Goal: Task Accomplishment & Management: Manage account settings

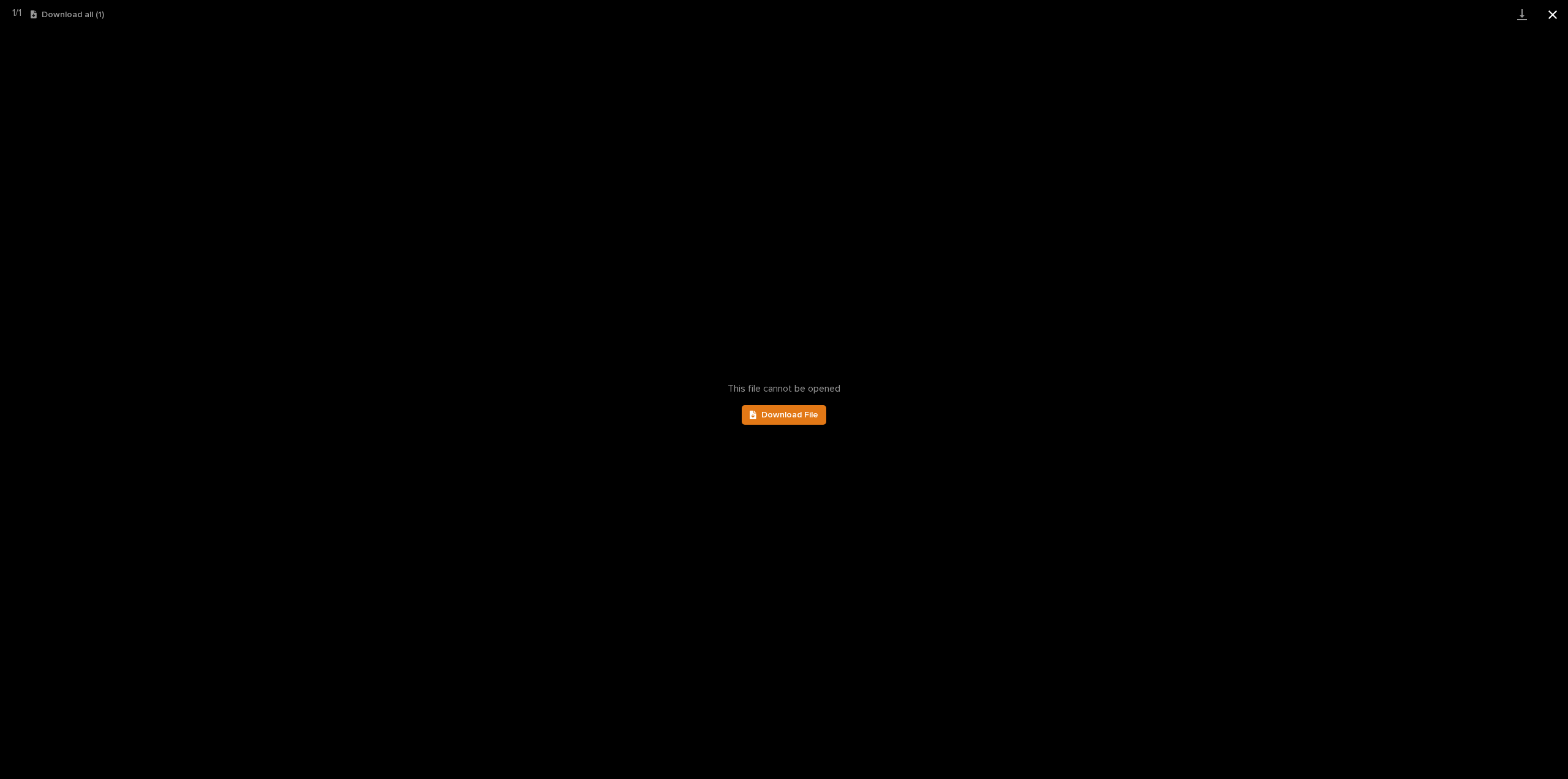
click at [1555, 18] on button "Close gallery" at bounding box center [1553, 14] width 31 height 29
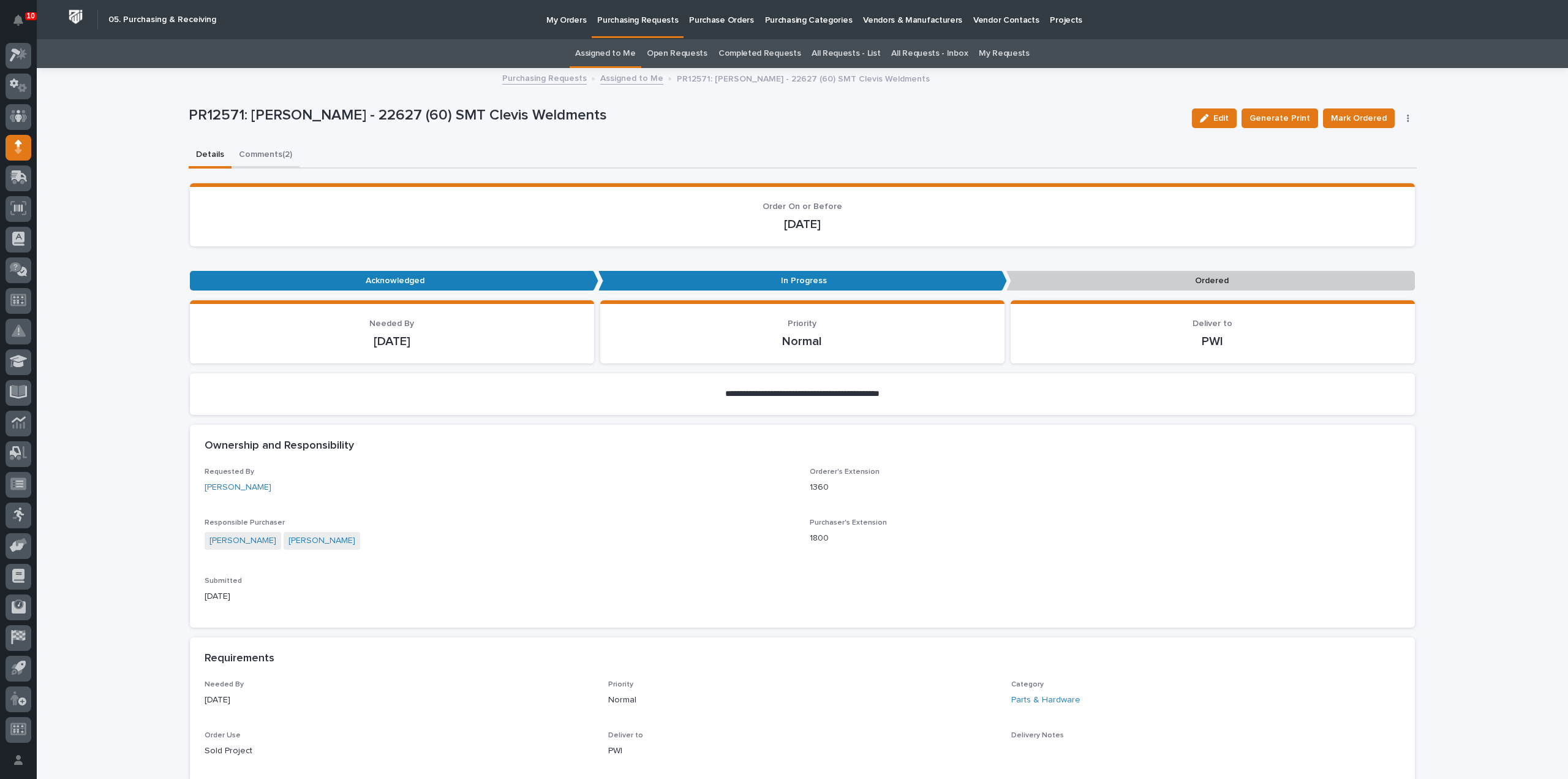
click at [248, 153] on button "Comments (2)" at bounding box center [266, 155] width 68 height 26
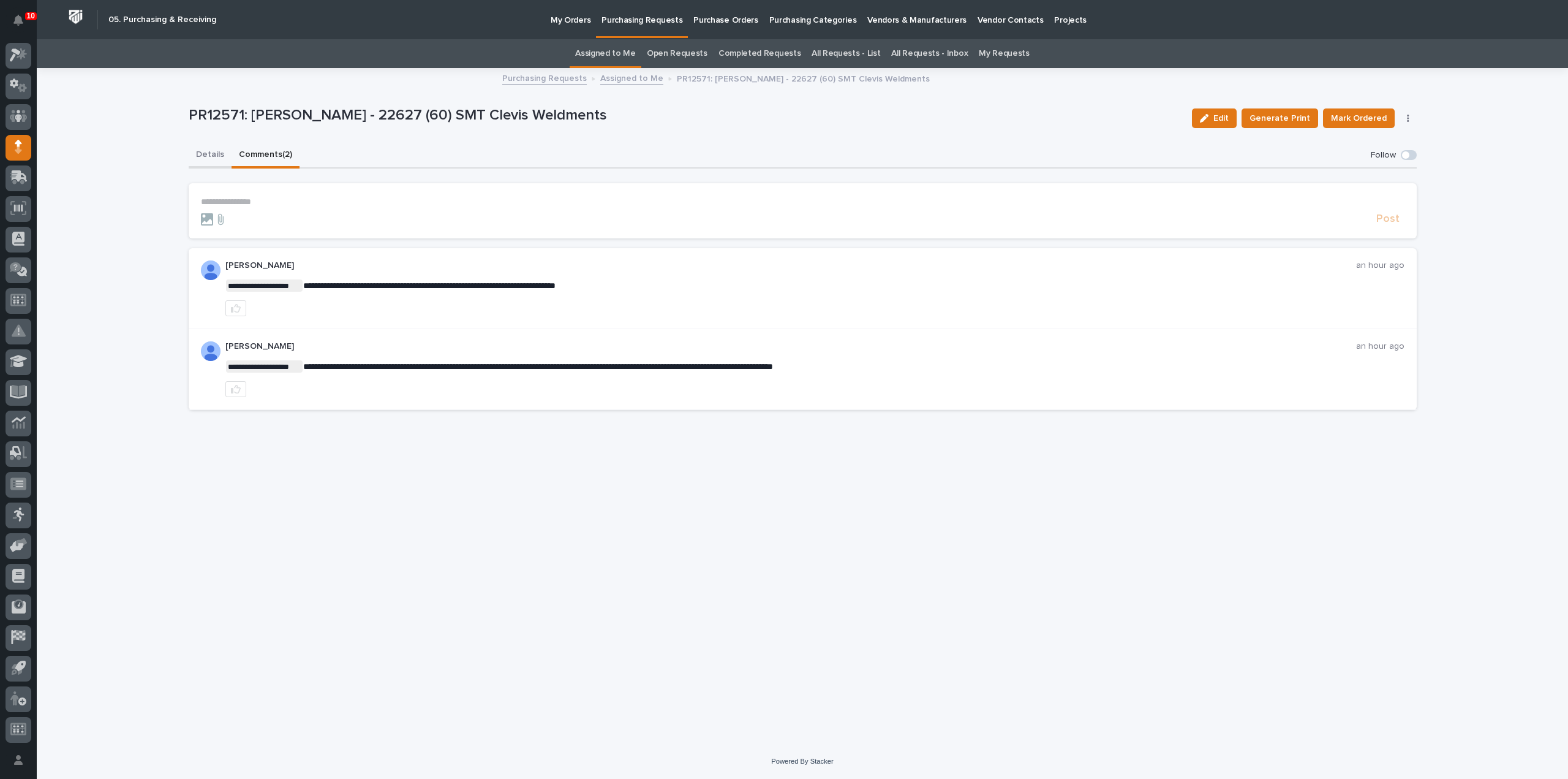
click at [218, 157] on button "Details" at bounding box center [209, 155] width 43 height 26
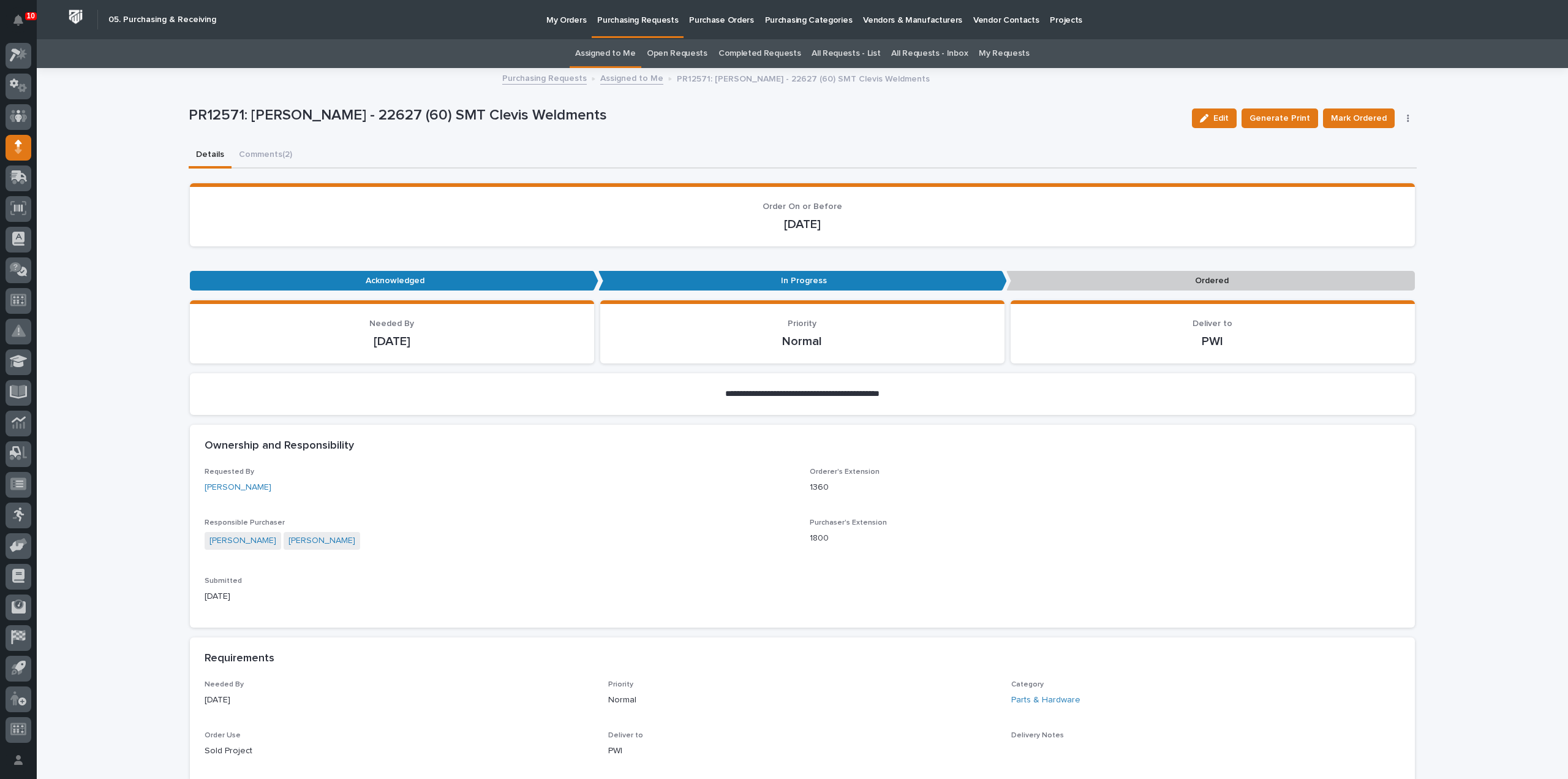
click at [632, 56] on link "Assigned to Me" at bounding box center [605, 53] width 60 height 29
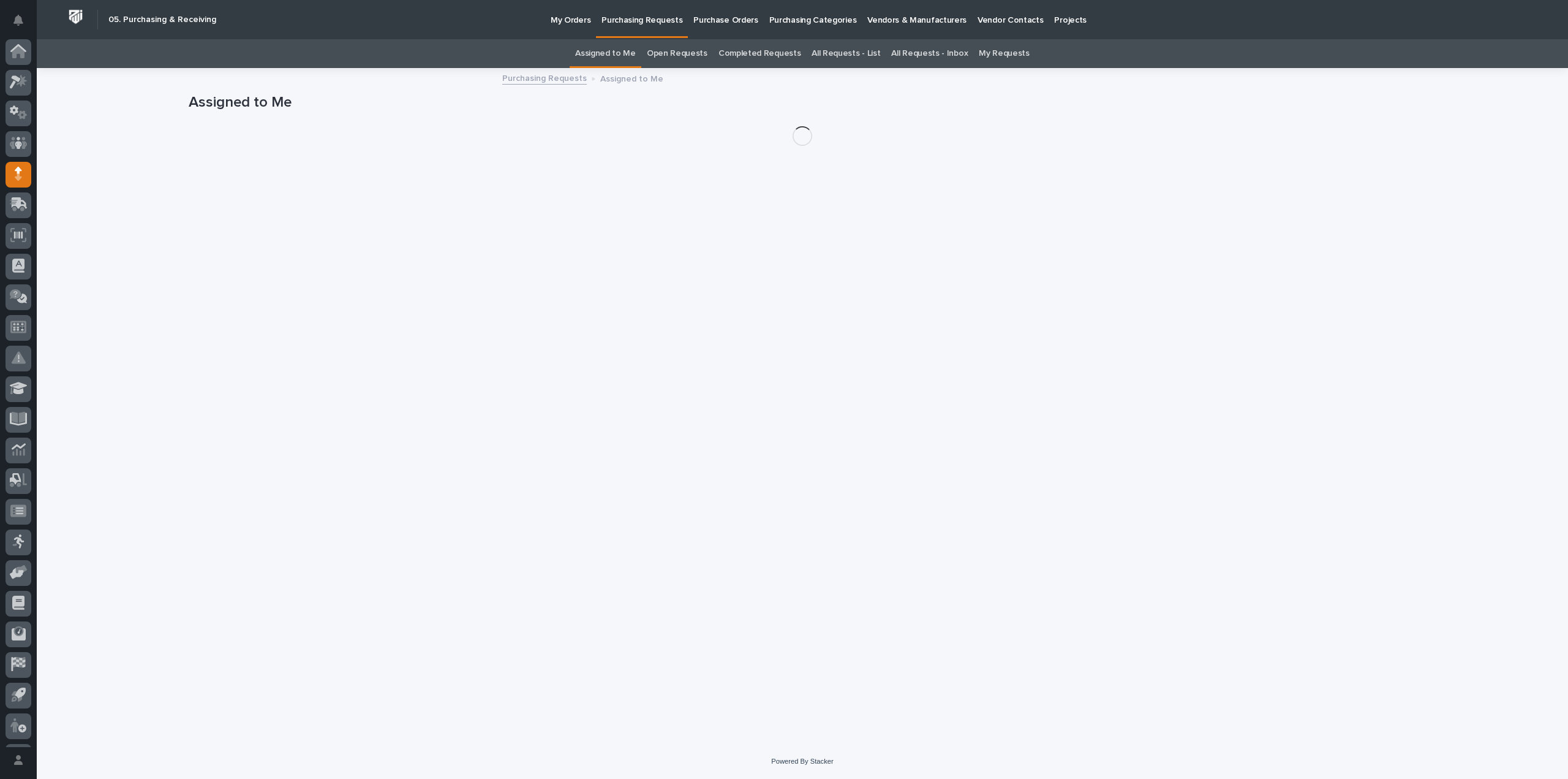
scroll to position [27, 0]
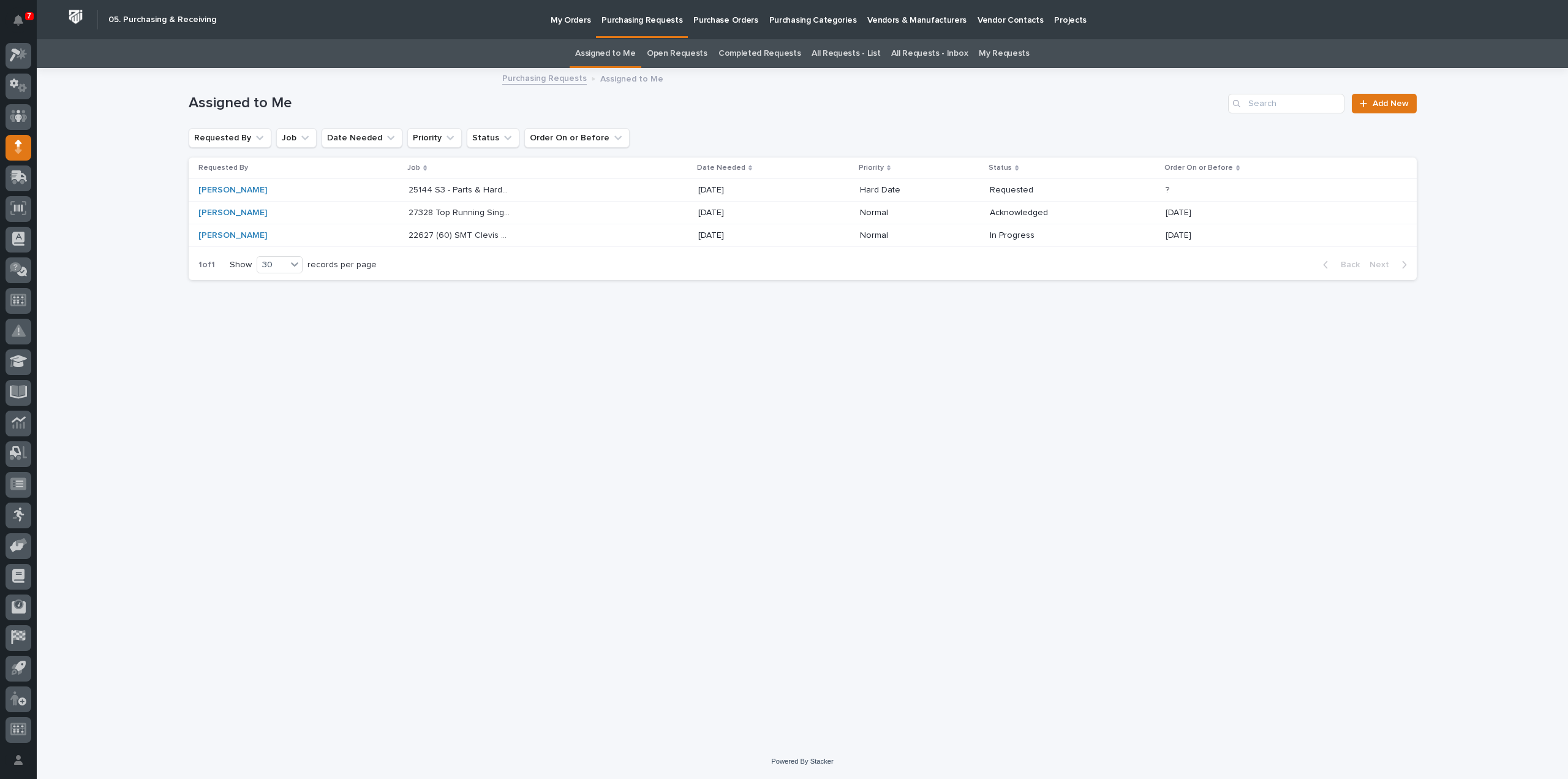
click at [598, 402] on div "Loading... Saving… Loading... Saving… Assigned to Me Add New Requested By Job D…" at bounding box center [803, 391] width 1240 height 644
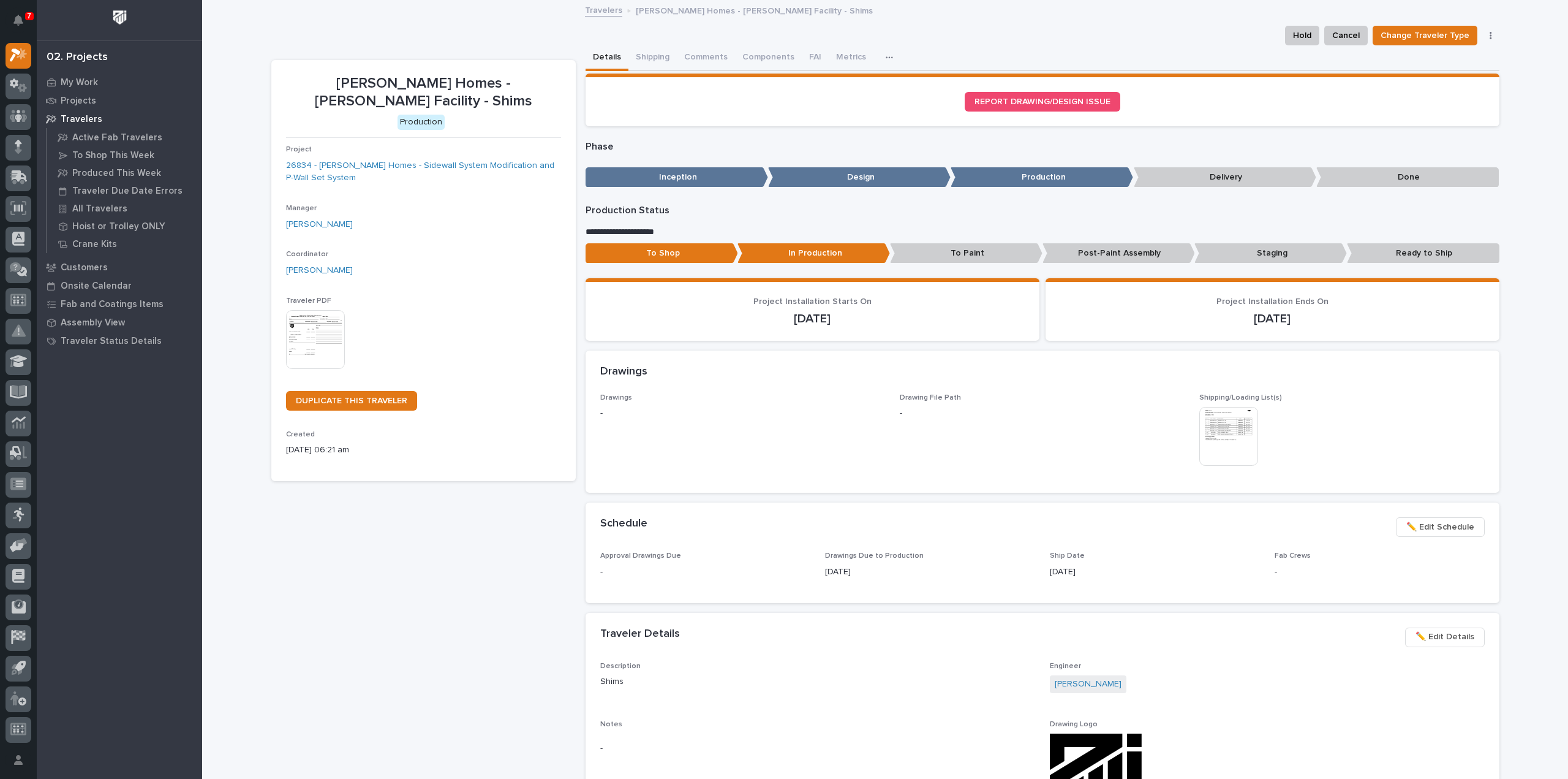
click at [1408, 256] on p "Ready to Ship" at bounding box center [1423, 253] width 153 height 20
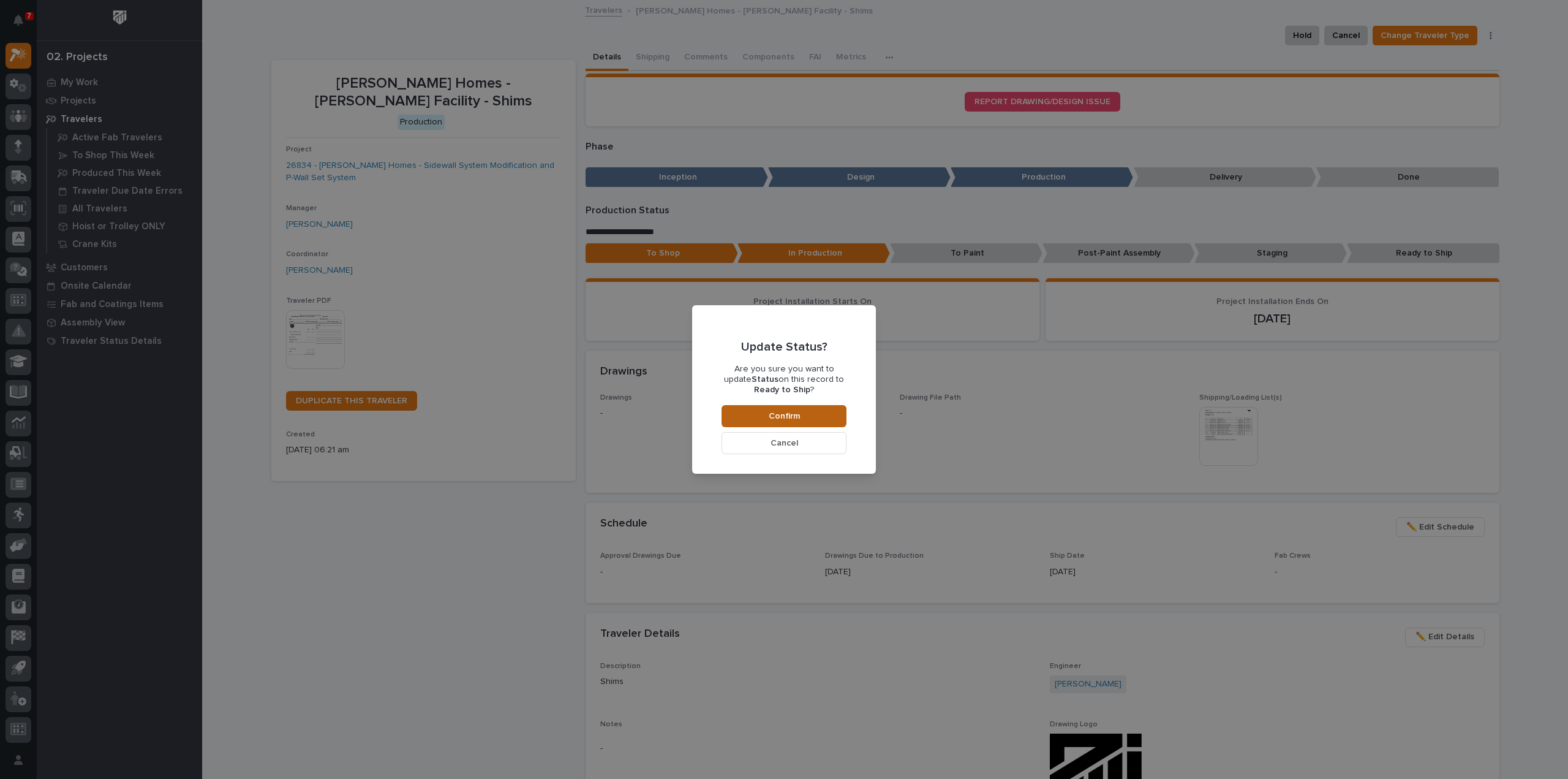
click at [820, 422] on button "Confirm" at bounding box center [784, 415] width 125 height 22
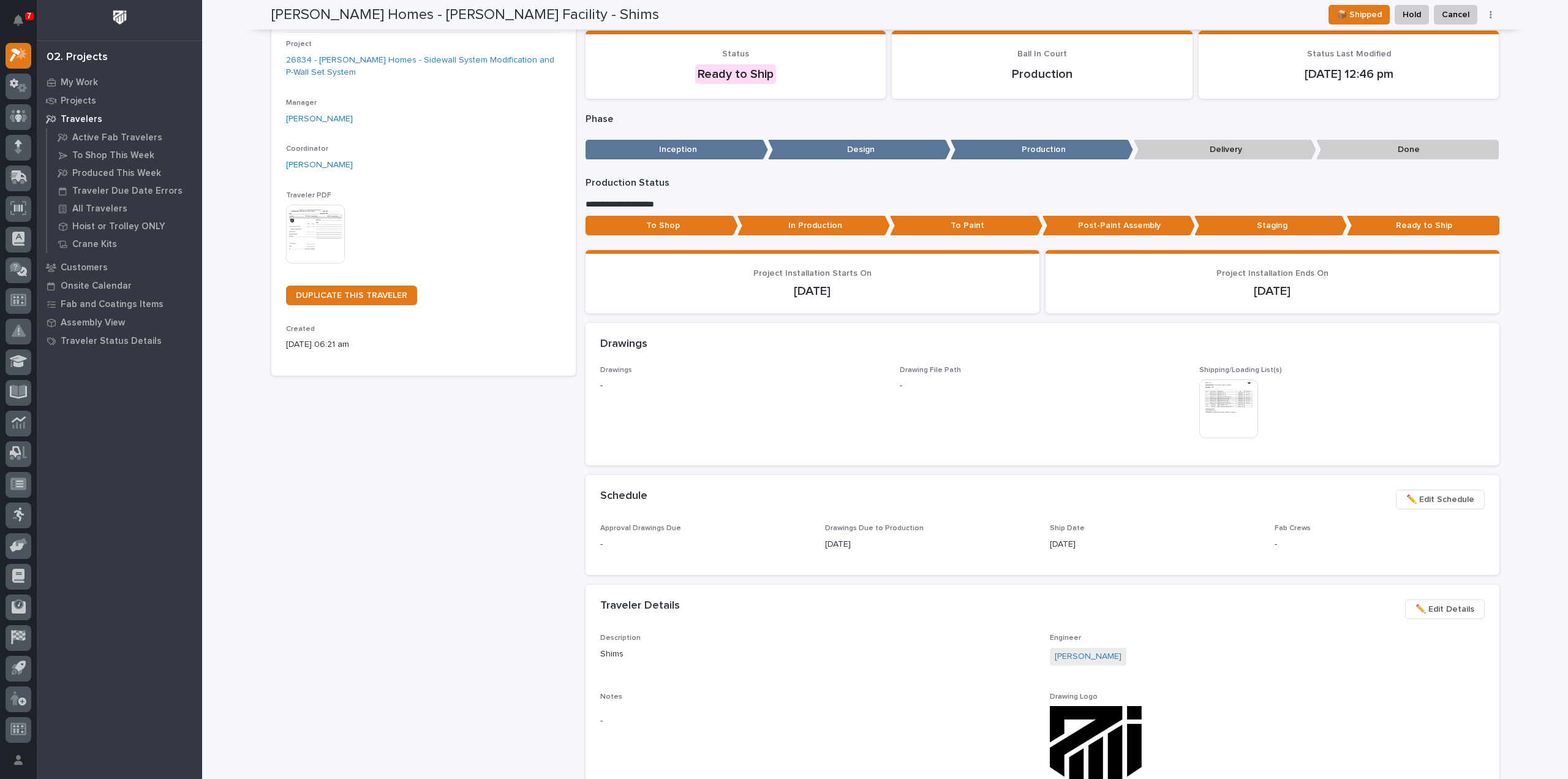
scroll to position [105, 0]
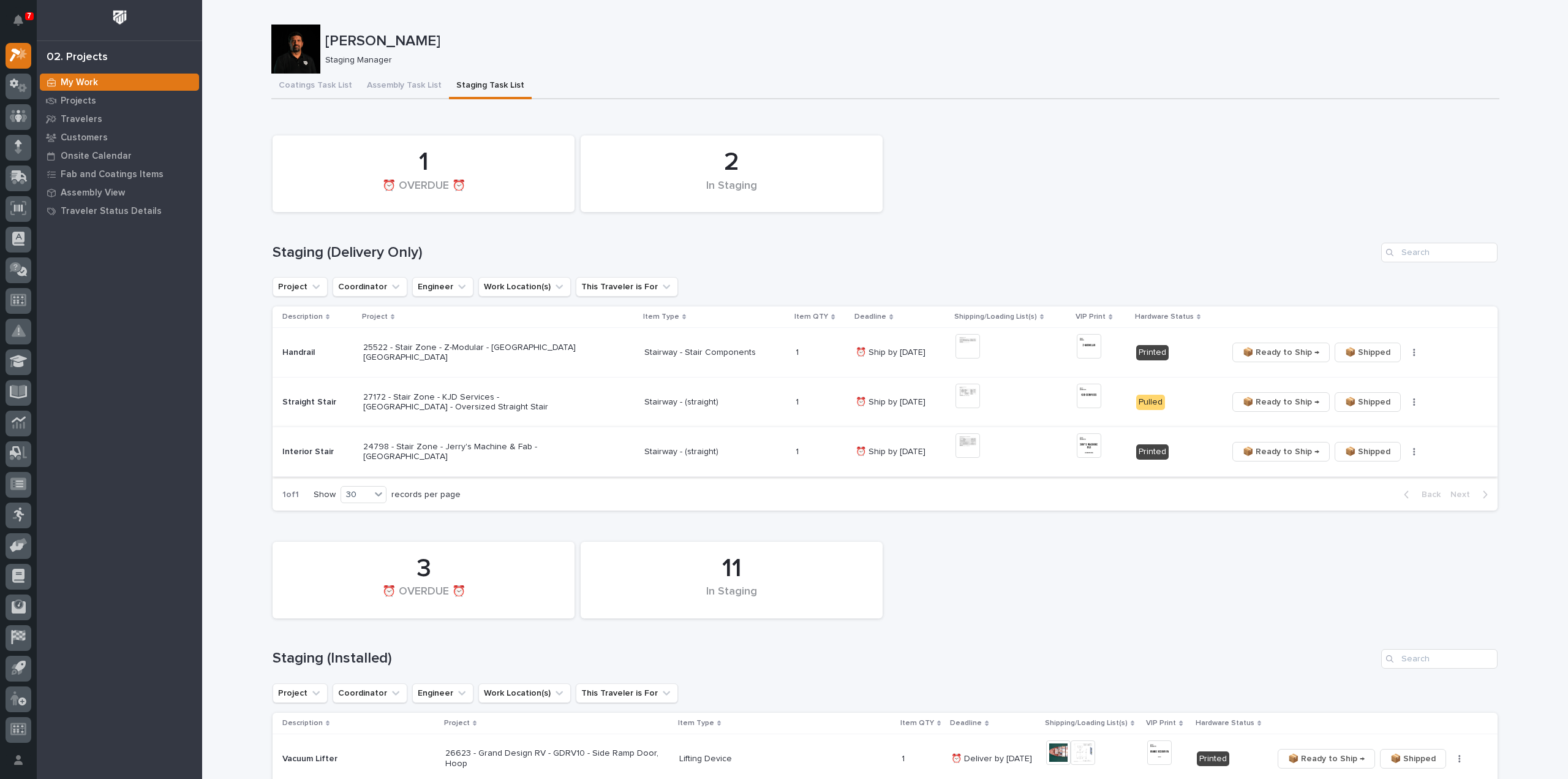
scroll to position [245, 0]
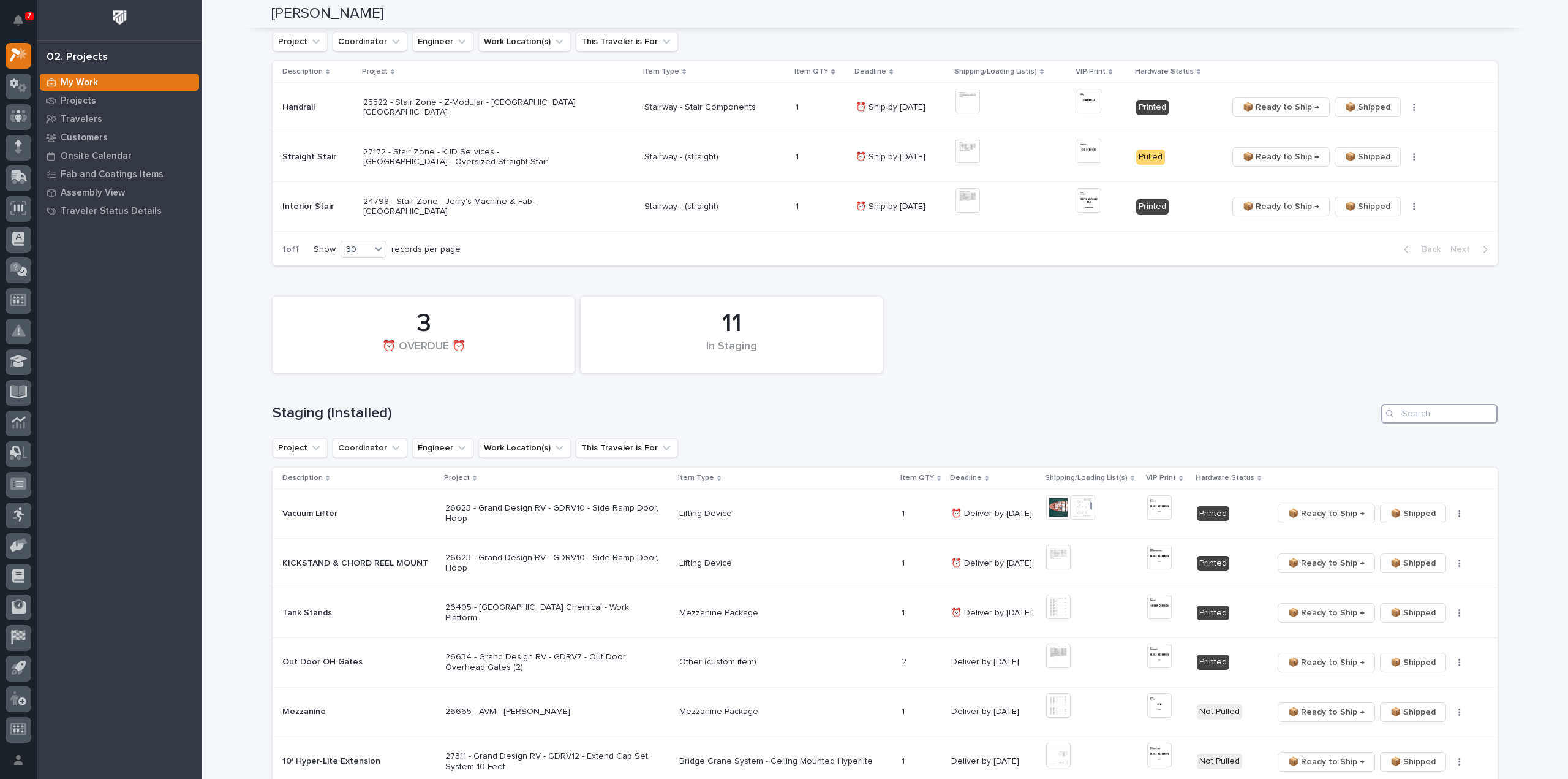
click at [1410, 410] on input "Search" at bounding box center [1439, 413] width 116 height 19
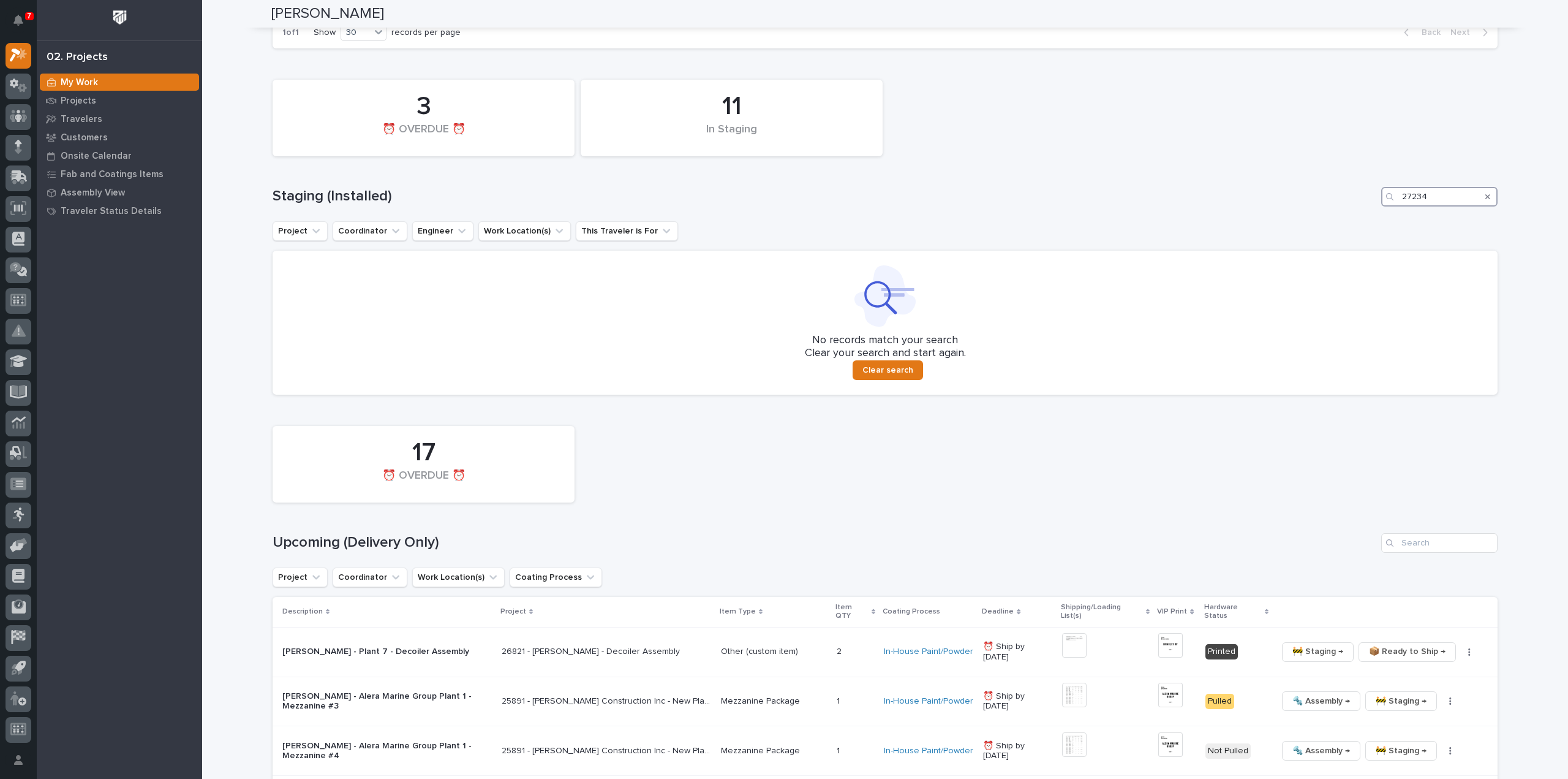
scroll to position [612, 0]
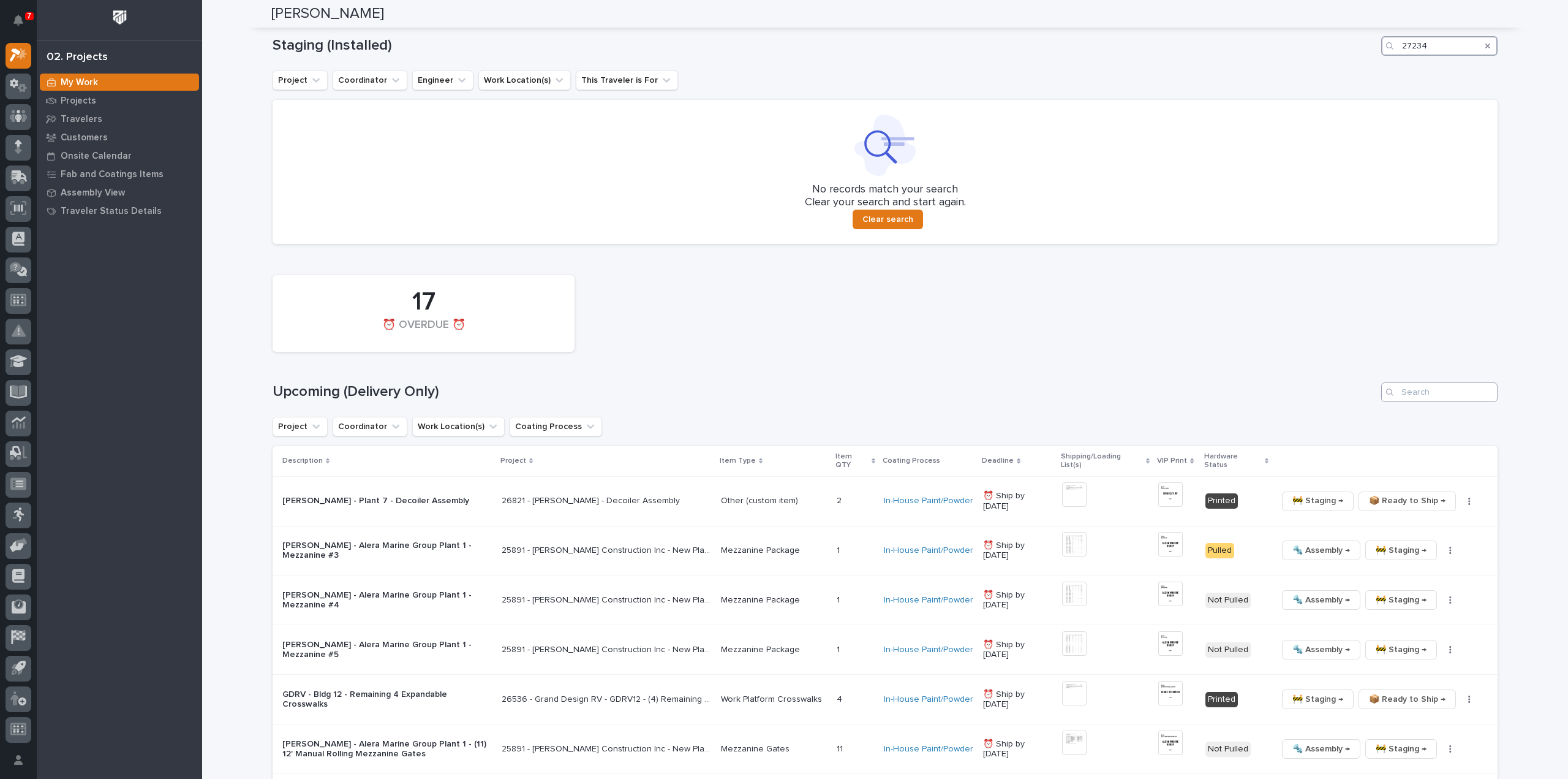
type input "27234"
click at [1422, 396] on input "Search" at bounding box center [1439, 391] width 116 height 19
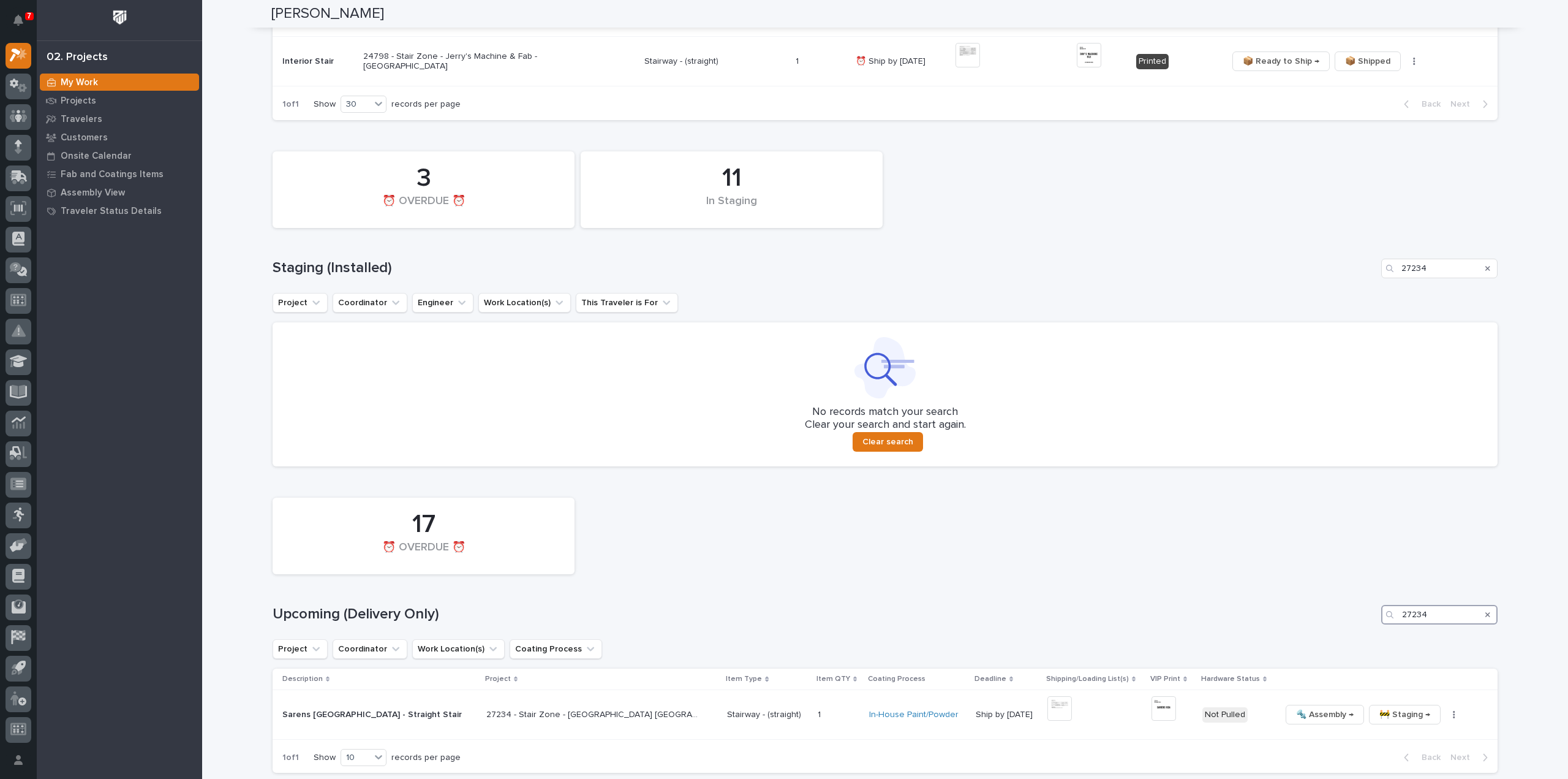
scroll to position [513, 0]
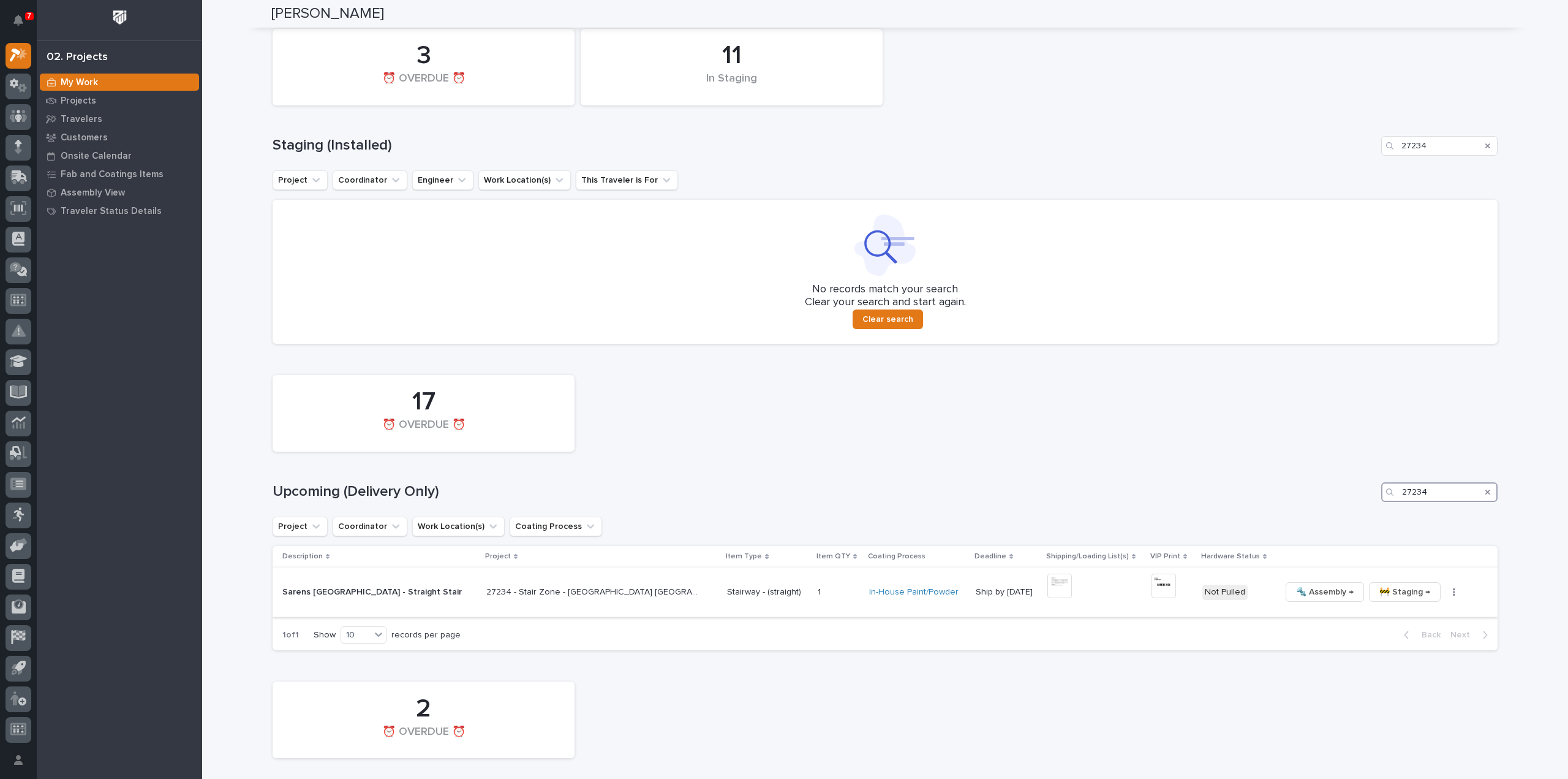
type input "27234"
click at [1048, 587] on img at bounding box center [1060, 586] width 25 height 25
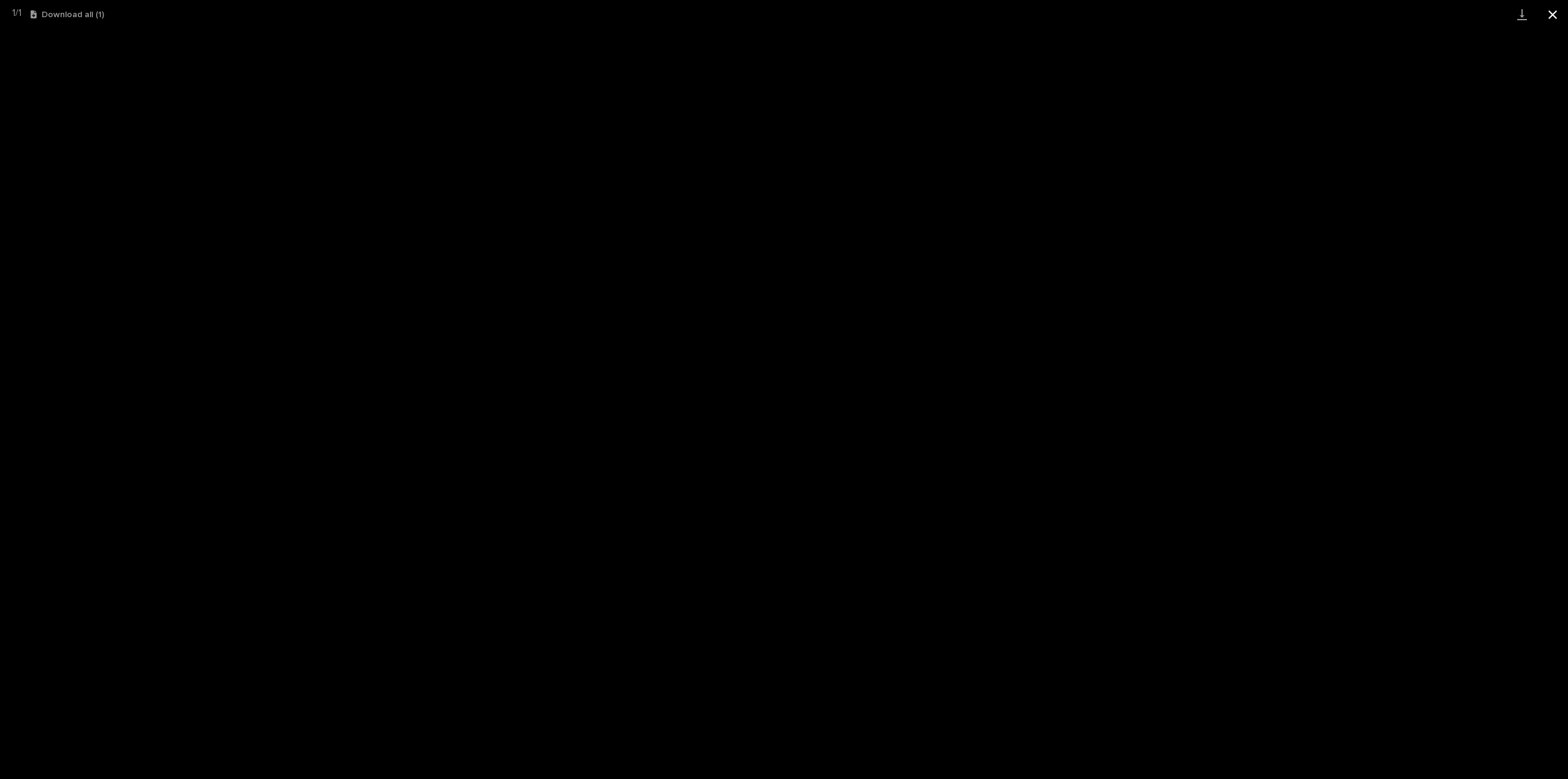
drag, startPoint x: 1553, startPoint y: 13, endPoint x: 1553, endPoint y: 19, distance: 6.0
click at [1553, 13] on button "Close gallery" at bounding box center [1553, 14] width 31 height 29
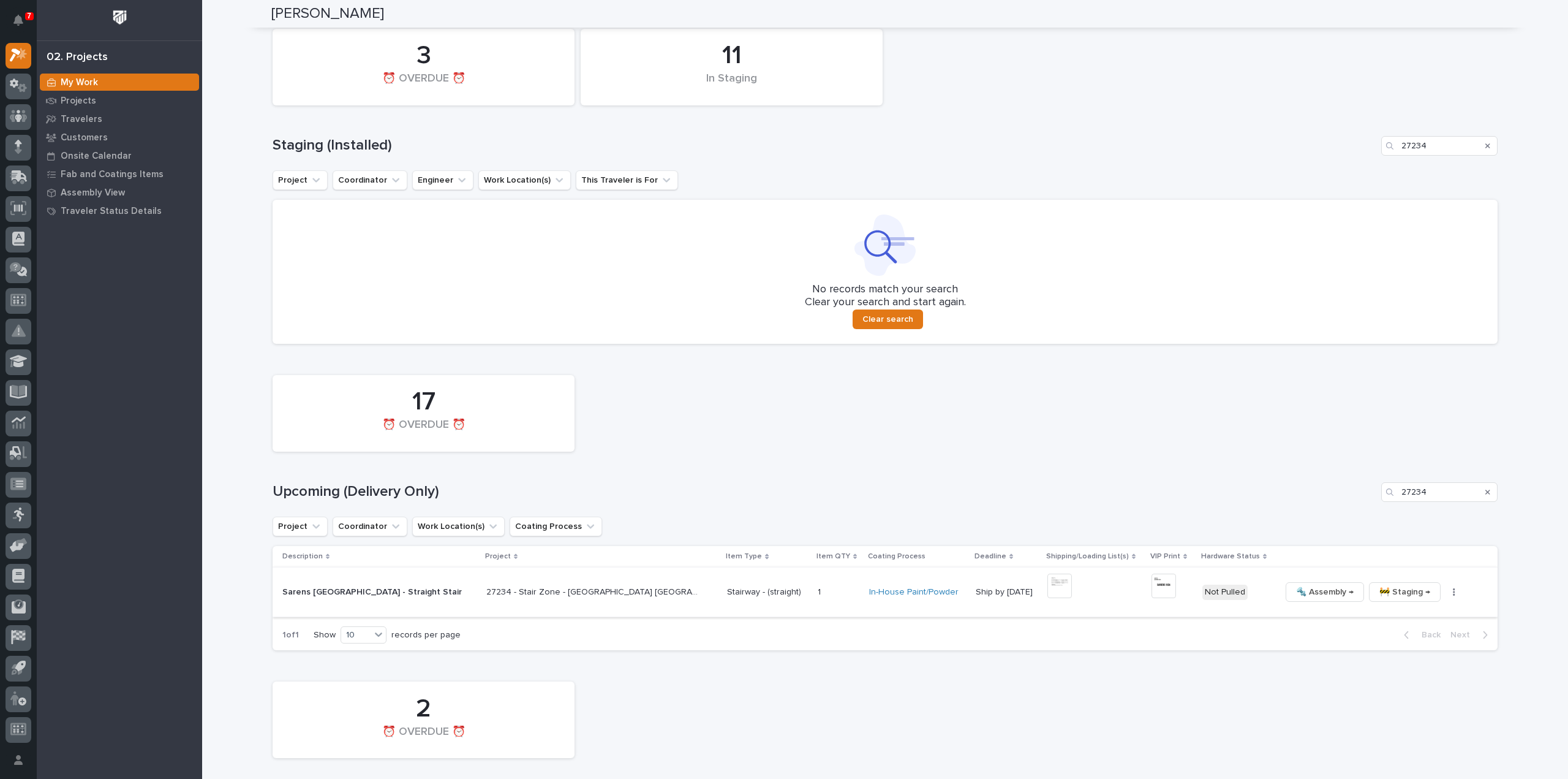
click at [1152, 586] on img at bounding box center [1164, 586] width 25 height 25
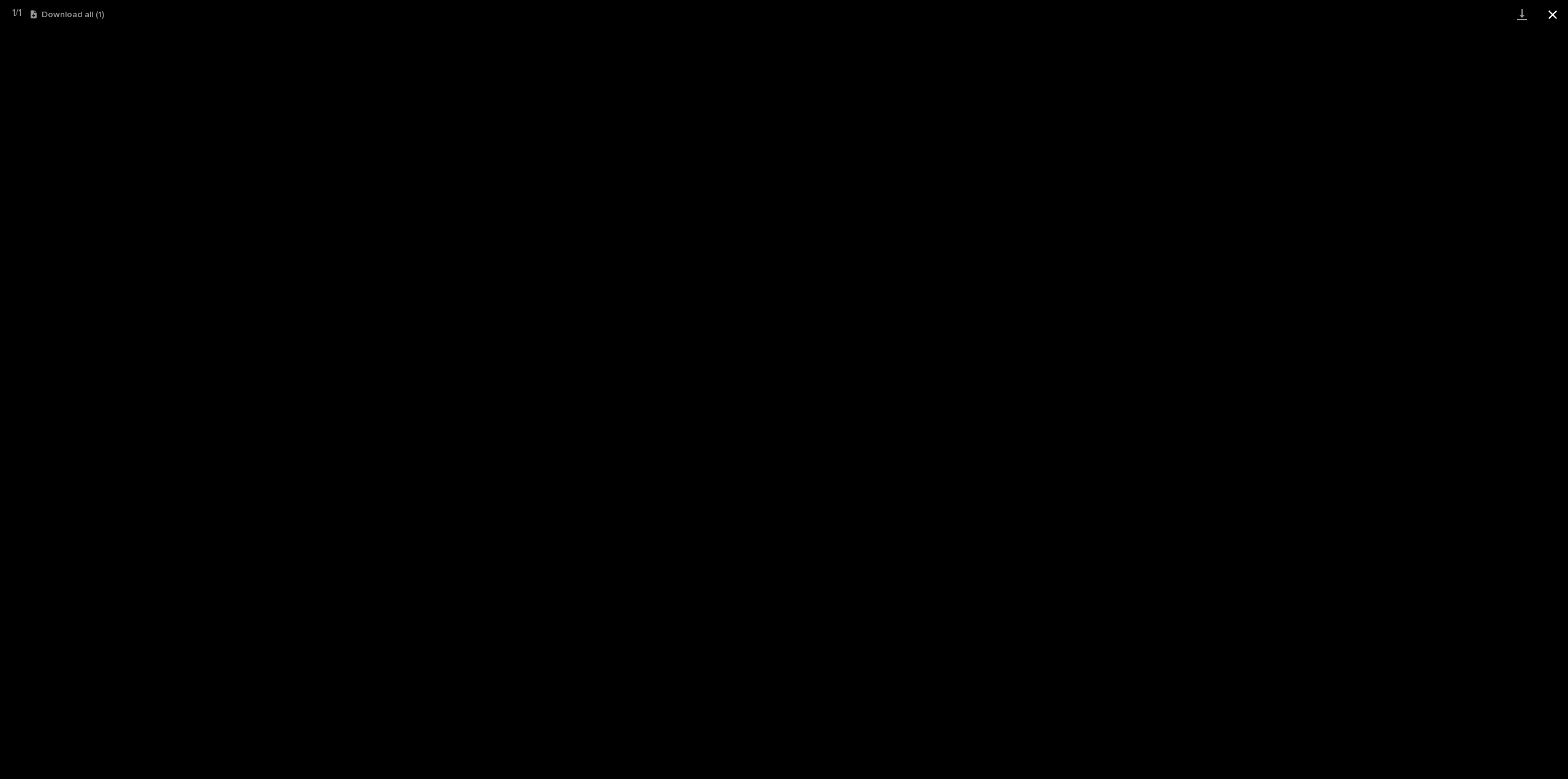
click at [1552, 16] on button "Close gallery" at bounding box center [1553, 14] width 31 height 29
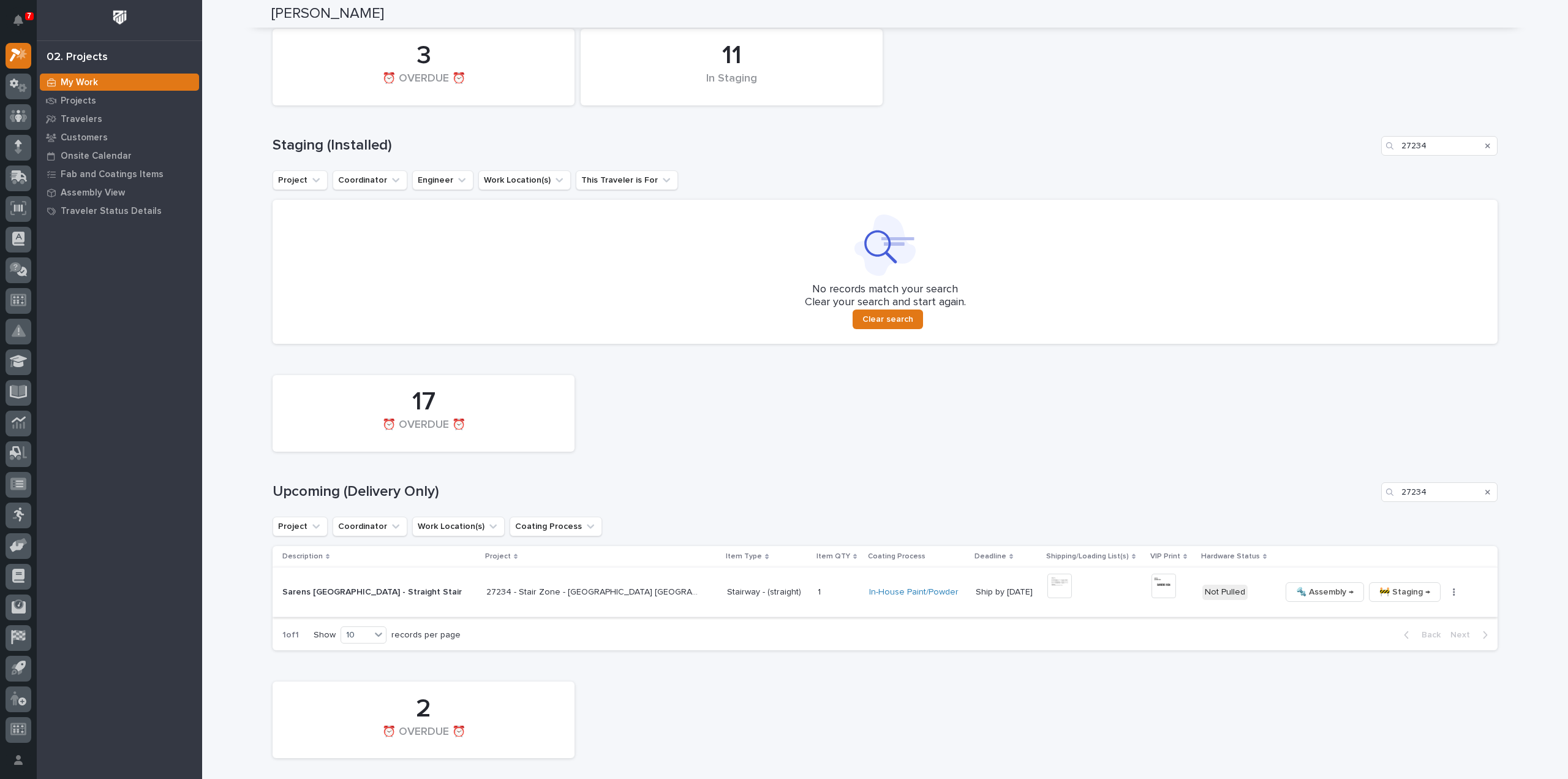
click at [1453, 591] on icon "button" at bounding box center [1454, 591] width 2 height 7
click at [1364, 674] on span "🔩 Hardware" at bounding box center [1373, 674] width 51 height 15
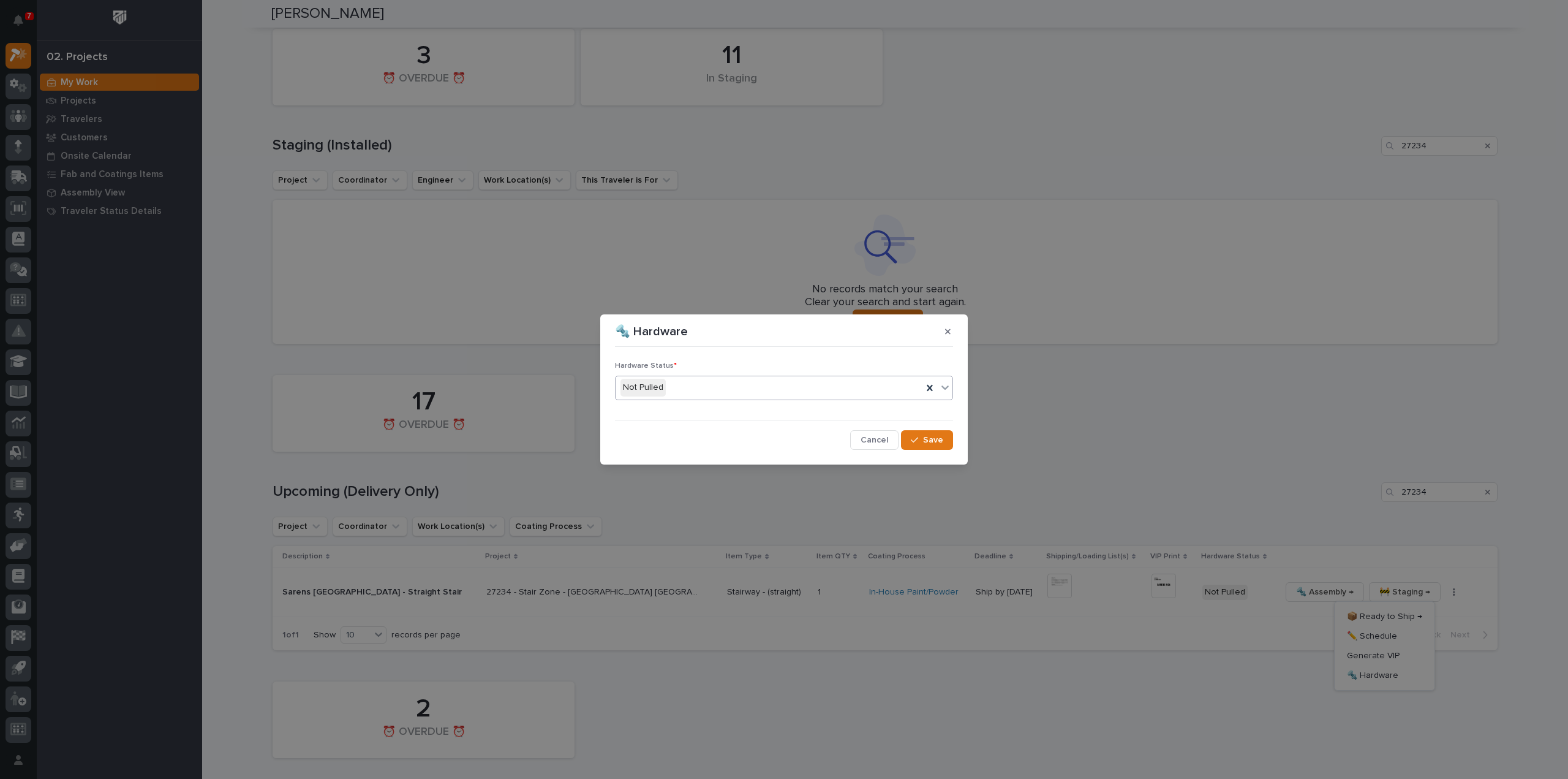
click at [691, 393] on div "Not Pulled" at bounding box center [769, 388] width 307 height 20
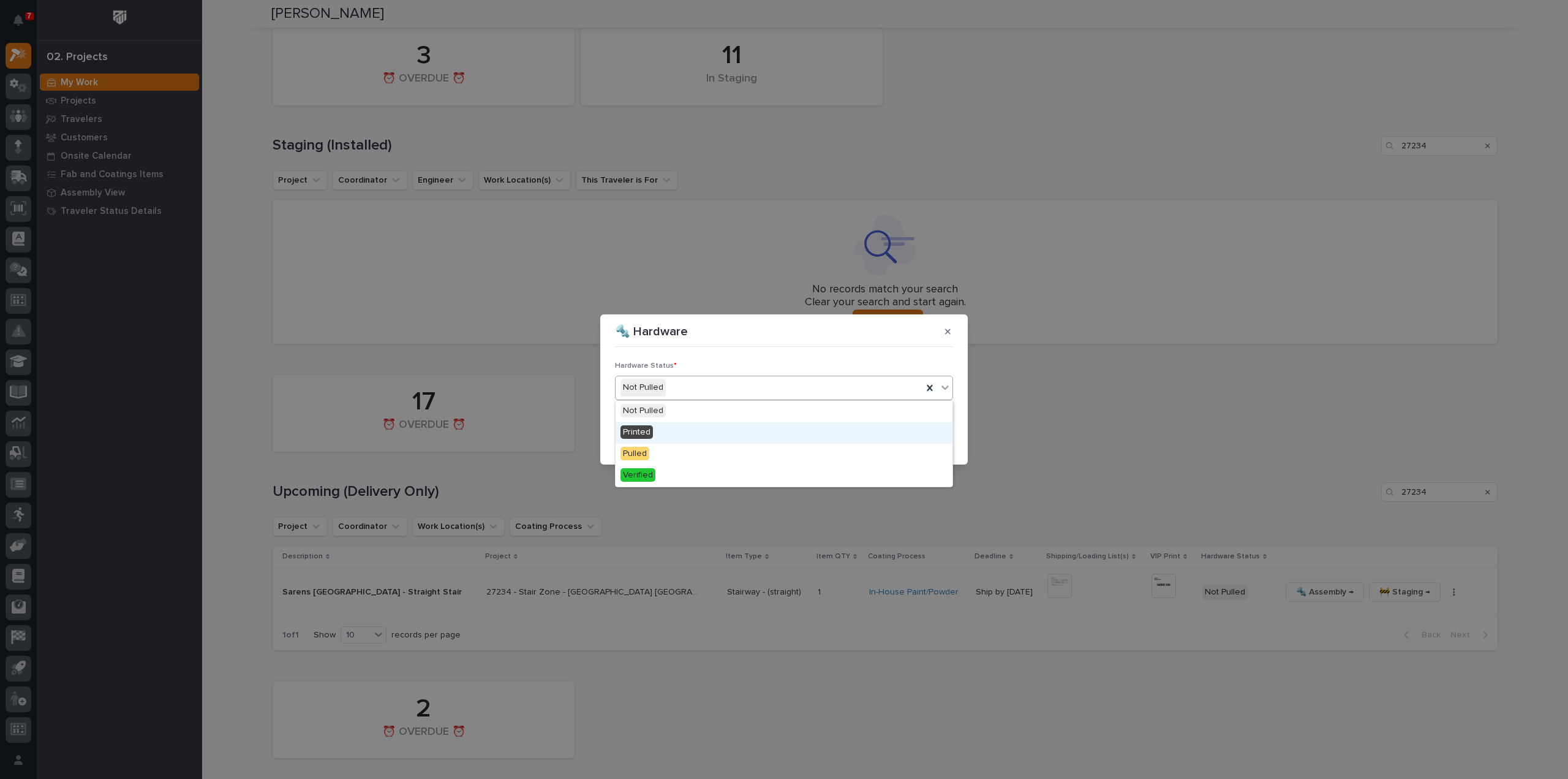
click at [697, 434] on div "Printed" at bounding box center [784, 433] width 337 height 22
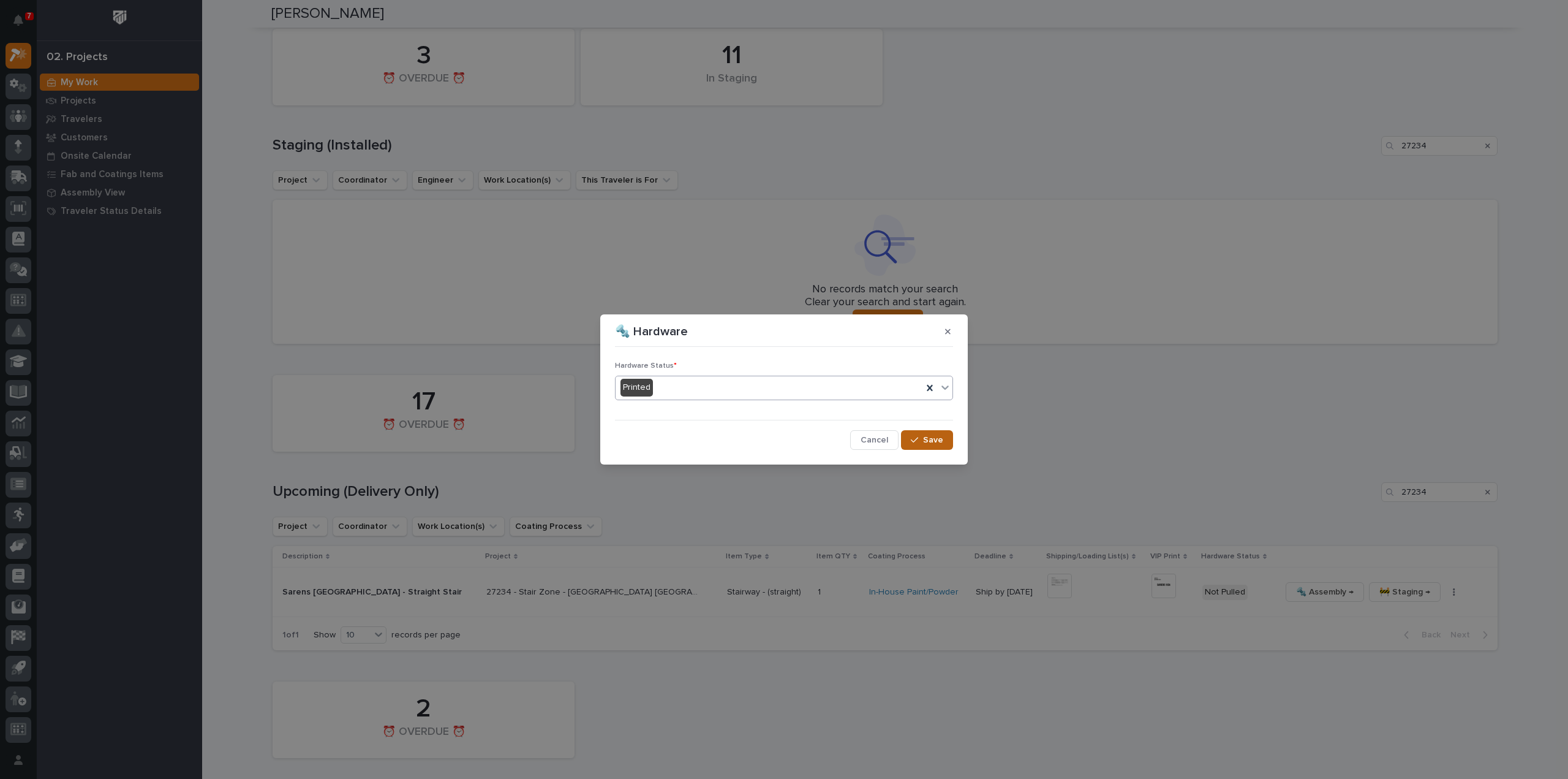
click at [922, 438] on div "button" at bounding box center [917, 439] width 12 height 9
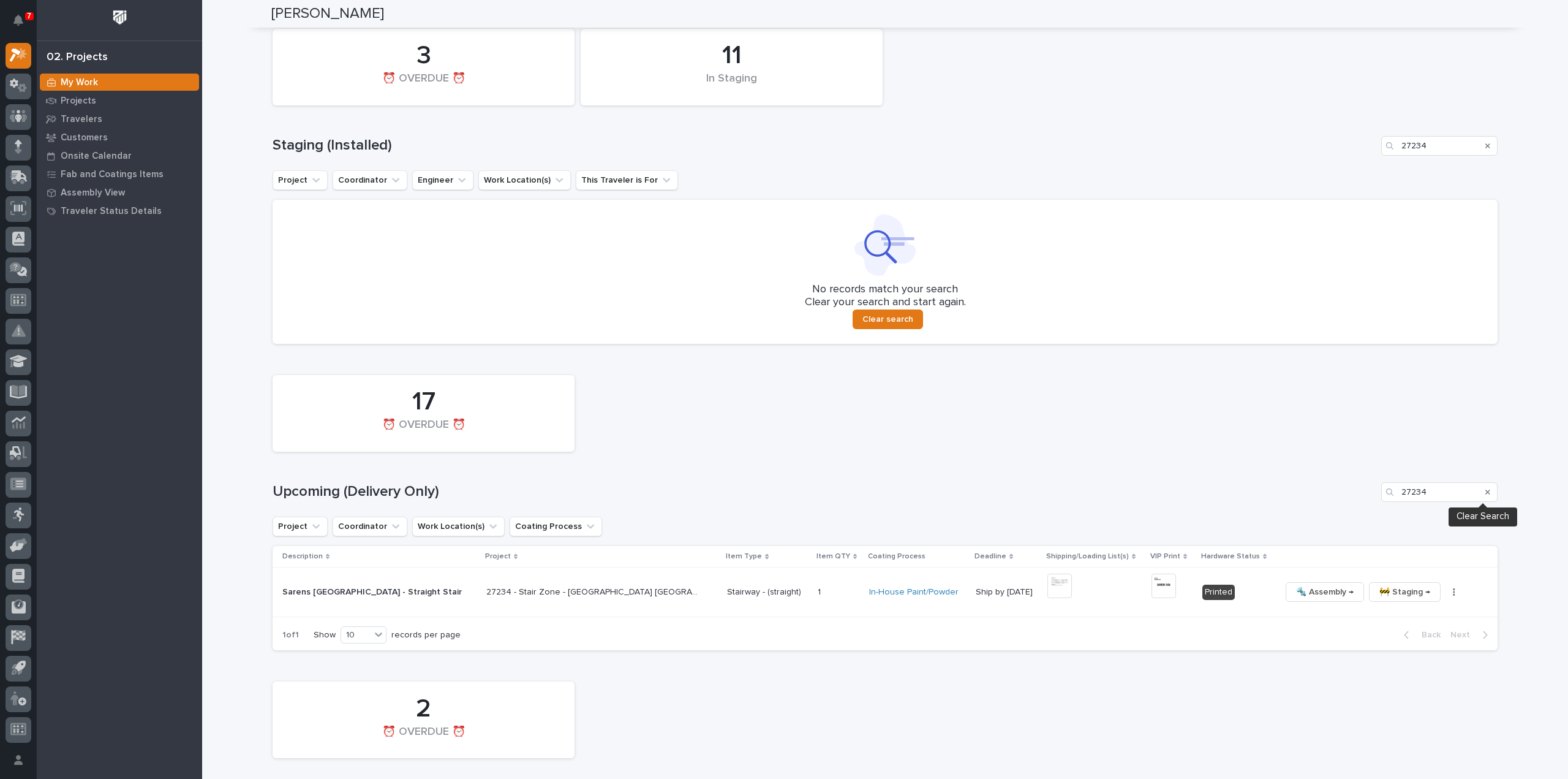
click at [1486, 493] on icon "Search" at bounding box center [1488, 491] width 5 height 7
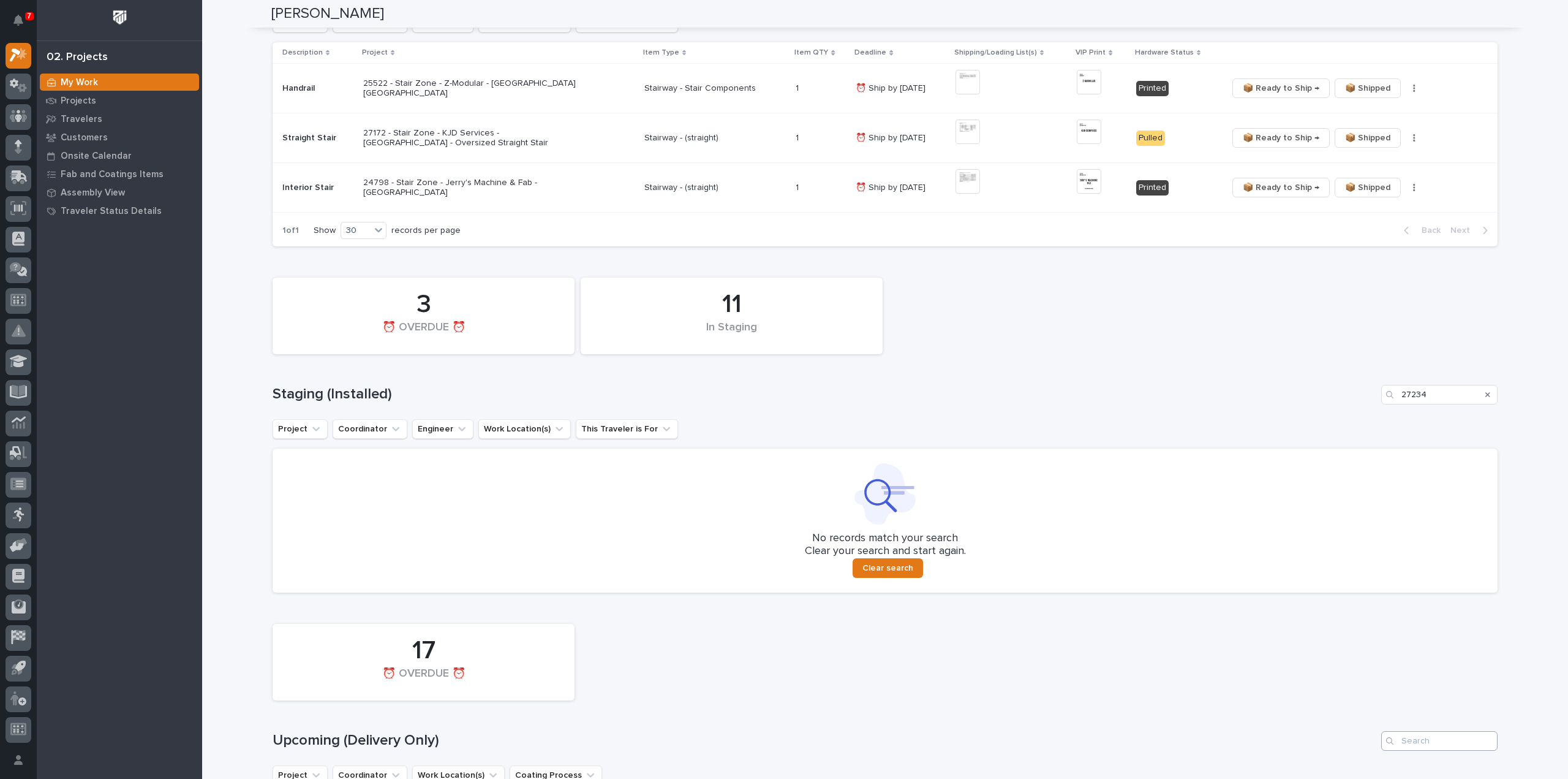
scroll to position [245, 0]
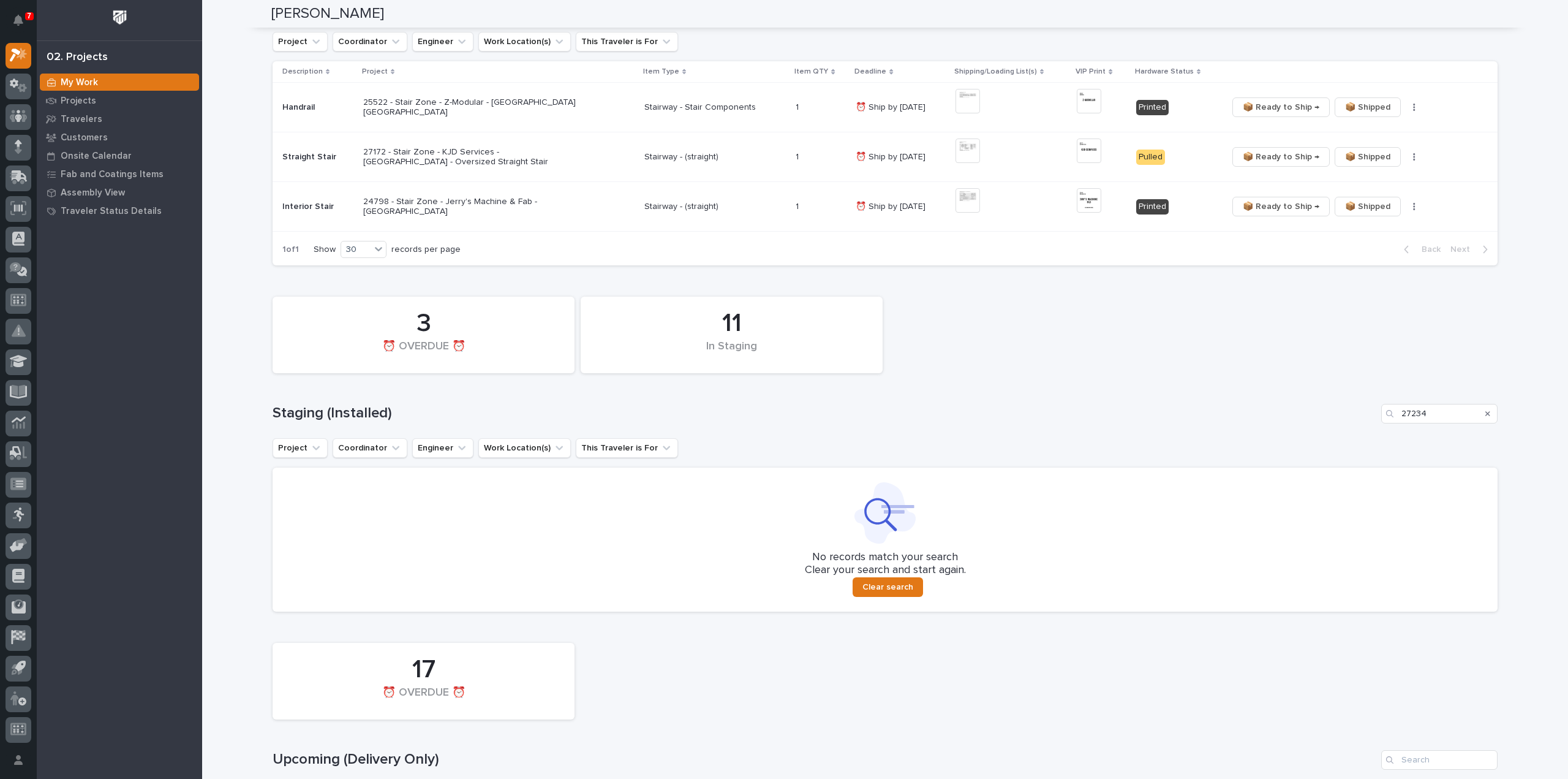
click at [1486, 413] on icon "Search" at bounding box center [1488, 413] width 5 height 5
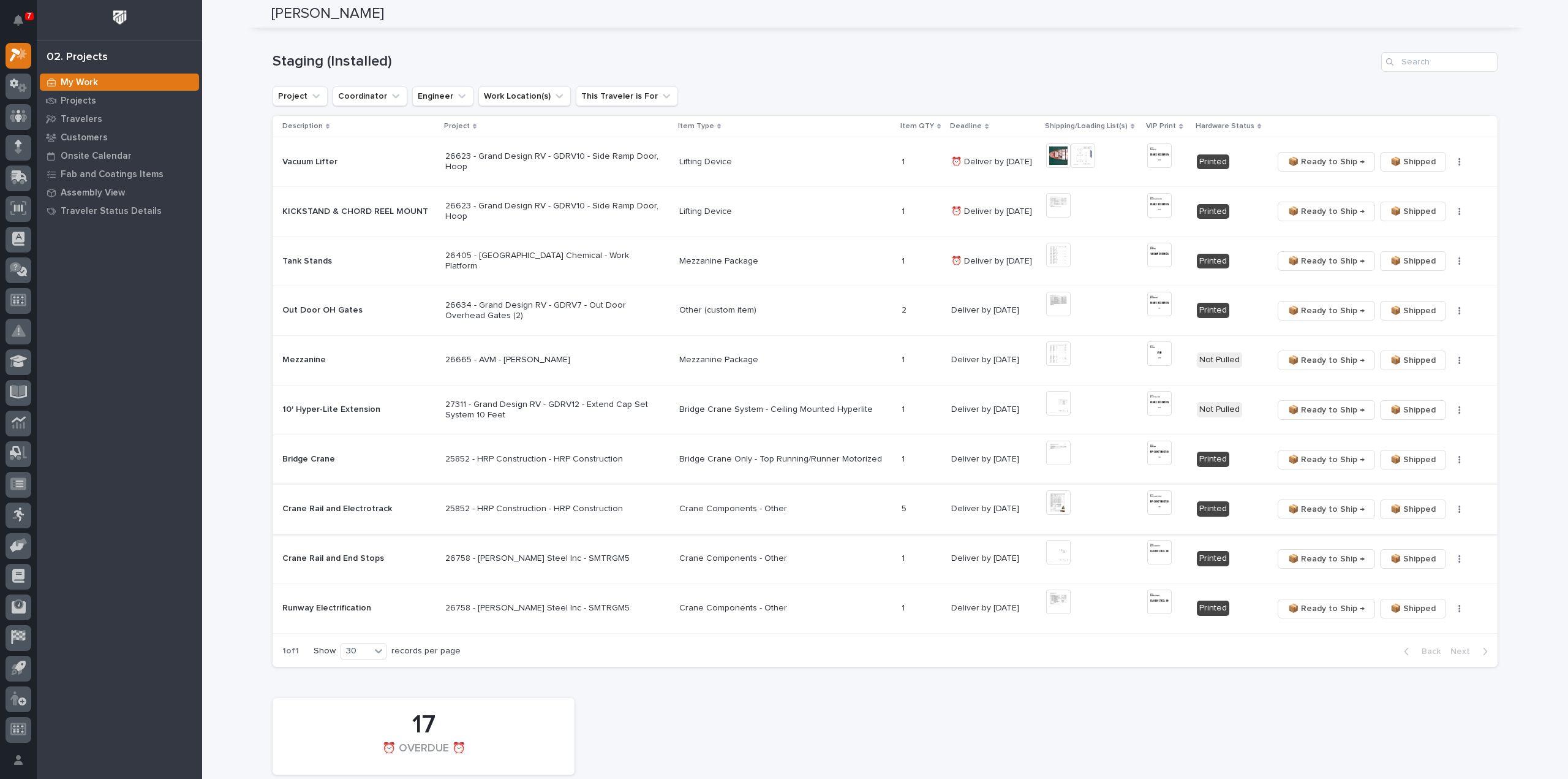
scroll to position [0, 0]
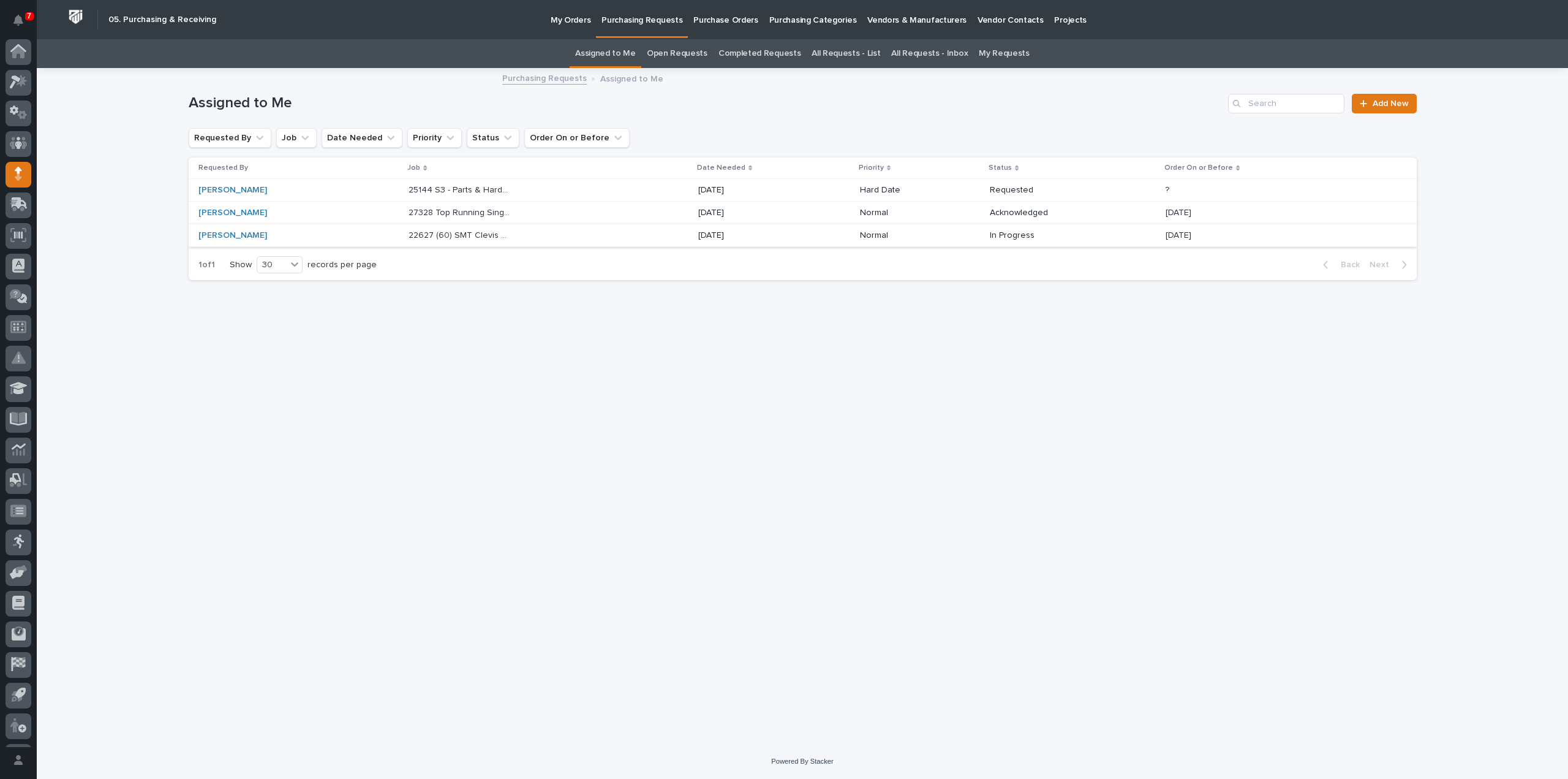
scroll to position [27, 0]
click at [436, 233] on p "22627 (60) SMT Clevis Weldments" at bounding box center [460, 234] width 105 height 13
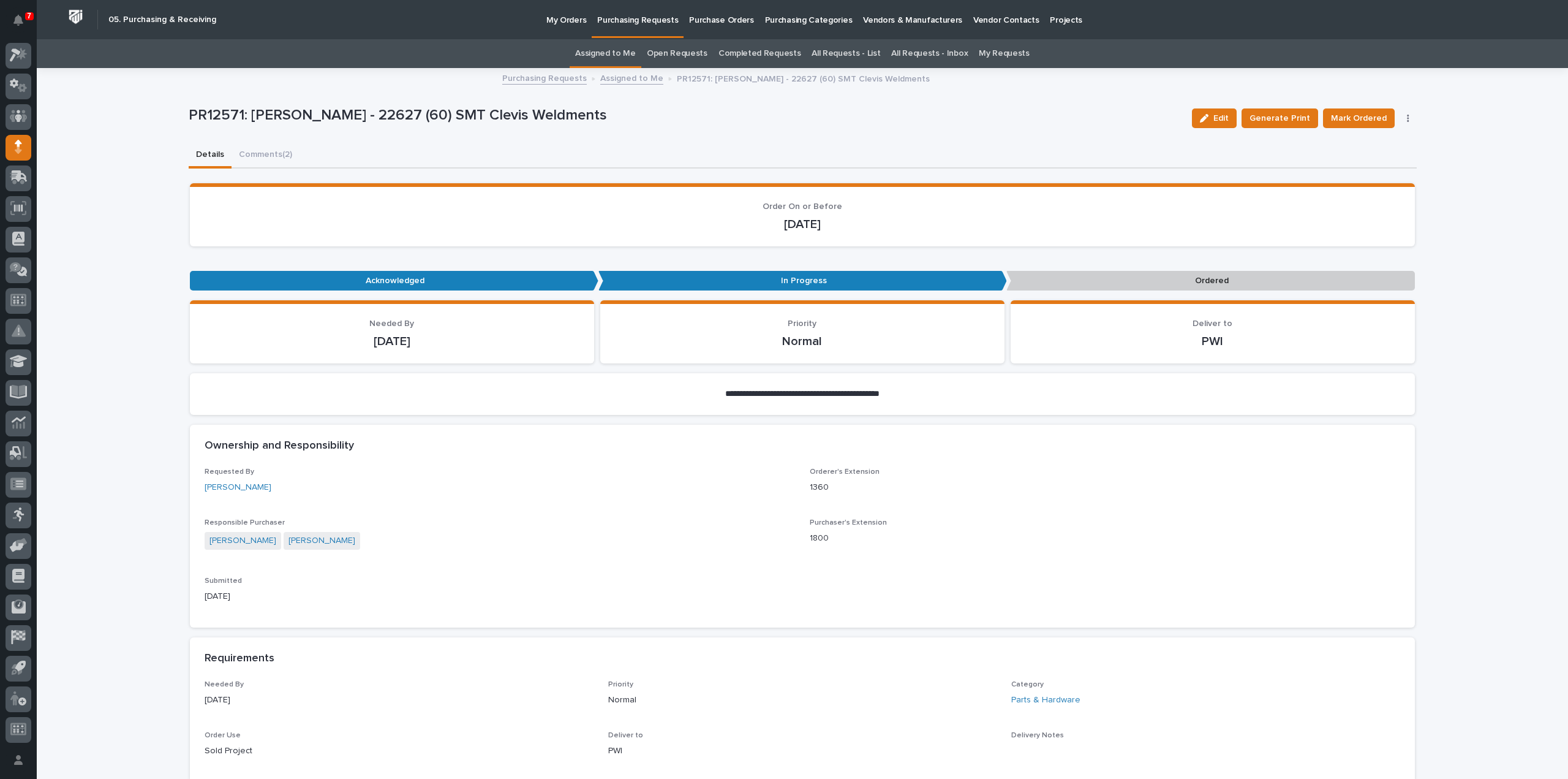
scroll to position [122, 0]
